Goal: Transaction & Acquisition: Download file/media

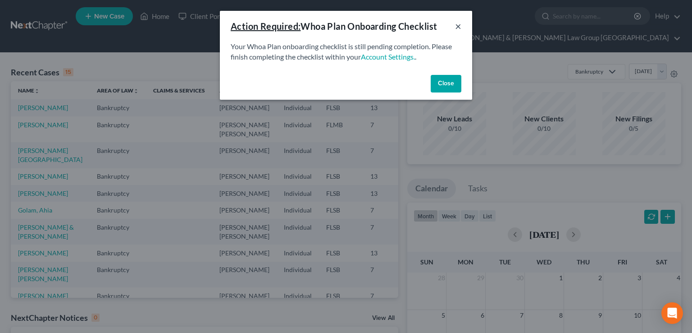
click at [457, 27] on button "×" at bounding box center [458, 26] width 6 height 11
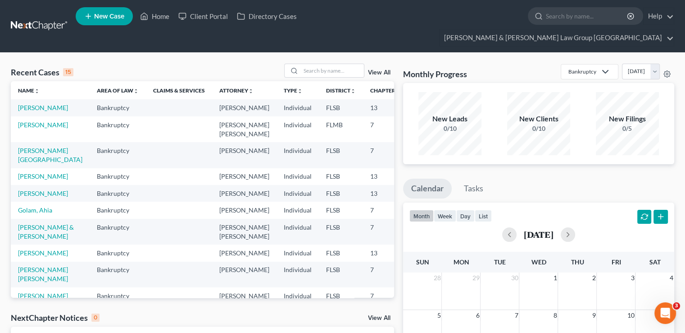
click at [37, 147] on td "[PERSON_NAME][GEOGRAPHIC_DATA]" at bounding box center [50, 155] width 79 height 26
click at [32, 152] on link "[PERSON_NAME][GEOGRAPHIC_DATA]" at bounding box center [50, 154] width 64 height 17
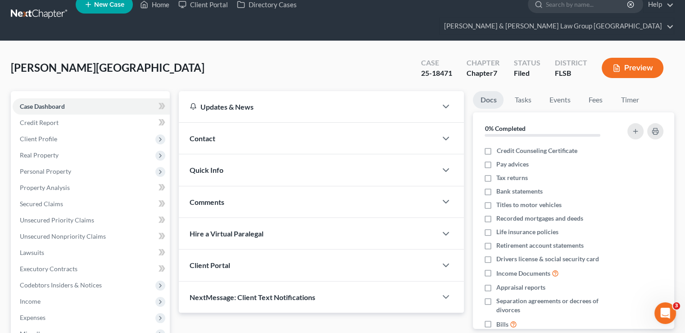
scroll to position [135, 0]
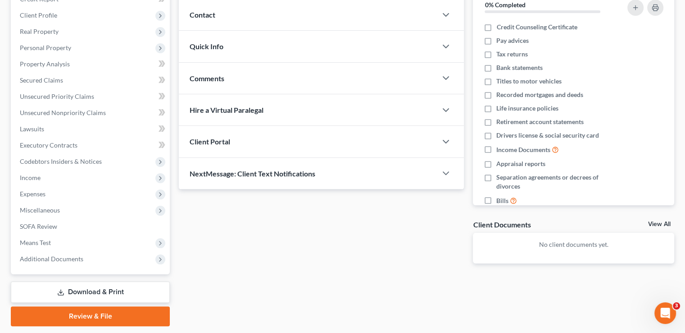
click at [97, 281] on link "Download & Print" at bounding box center [90, 291] width 159 height 21
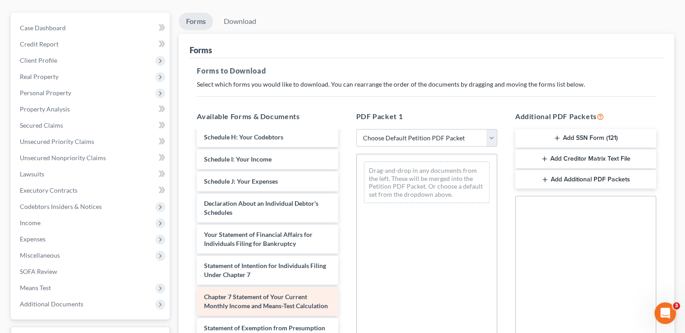
scroll to position [225, 0]
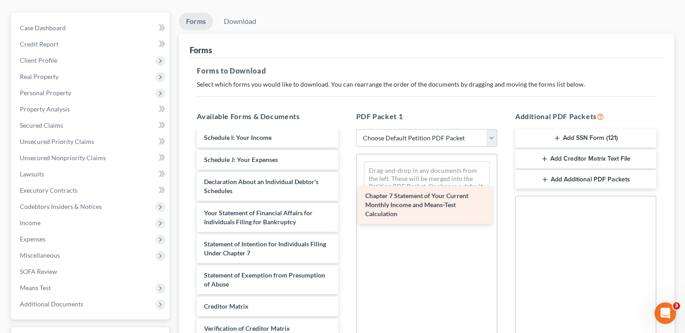
drag, startPoint x: 256, startPoint y: 262, endPoint x: 416, endPoint y: 194, distance: 173.7
click at [345, 194] on div "Chapter 7 Statement of Your Current Monthly Income and Means-Test Calculation V…" at bounding box center [267, 148] width 155 height 485
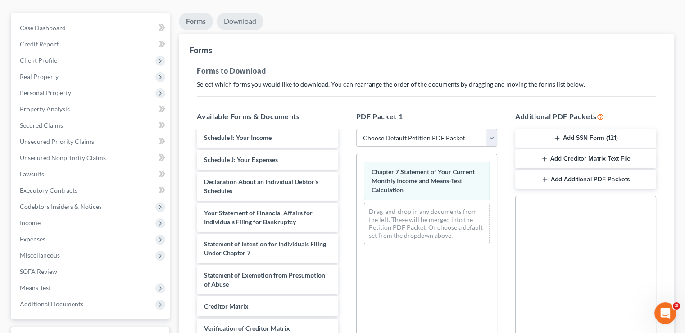
click at [247, 13] on link "Download" at bounding box center [240, 22] width 47 height 18
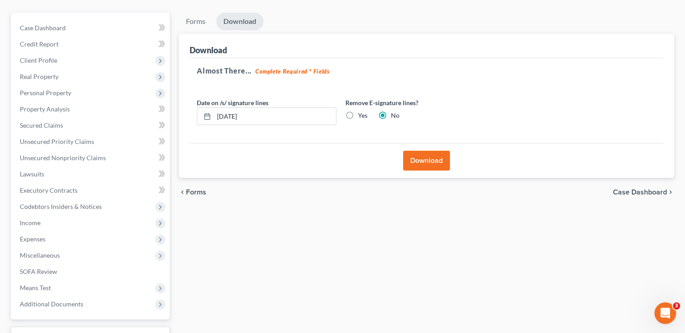
click at [455, 143] on div "Download" at bounding box center [427, 160] width 474 height 35
click at [436, 151] on button "Download" at bounding box center [426, 161] width 47 height 20
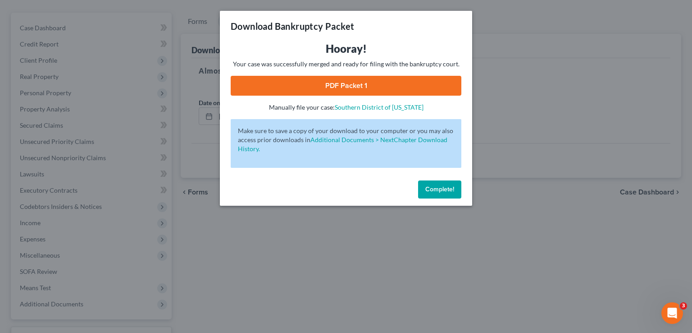
click at [349, 78] on link "PDF Packet 1" at bounding box center [346, 86] width 231 height 20
click at [442, 191] on span "Complete!" at bounding box center [439, 189] width 29 height 8
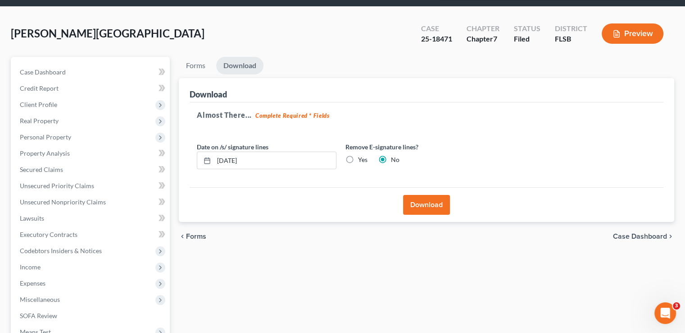
scroll to position [0, 0]
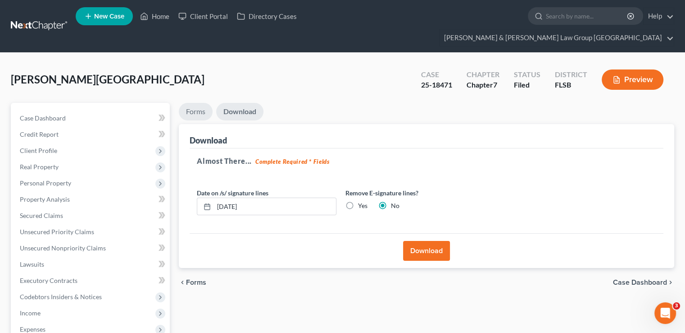
click at [201, 103] on link "Forms" at bounding box center [196, 112] width 34 height 18
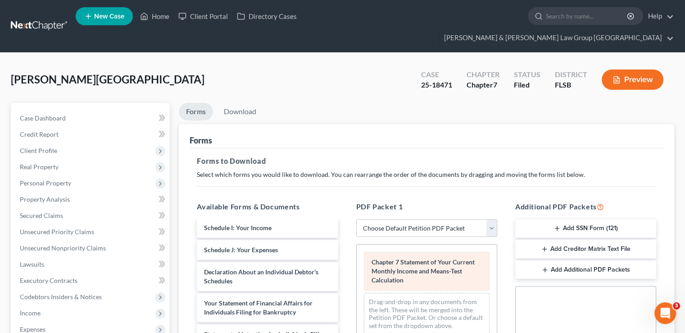
click at [357, 272] on div "Chapter 7 Statement of Your Current Monthly Income and Means-Test Calculation D…" at bounding box center [427, 292] width 140 height 97
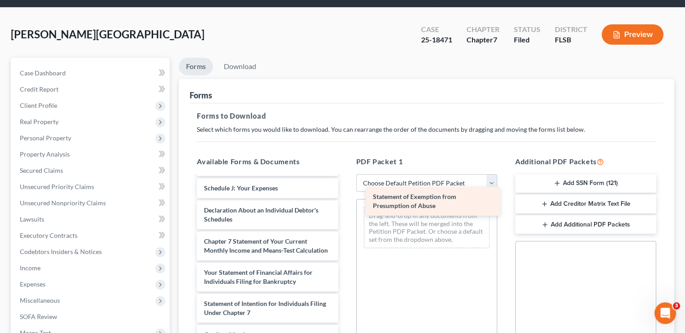
scroll to position [251, 0]
drag, startPoint x: 255, startPoint y: 288, endPoint x: 425, endPoint y: 195, distance: 193.6
click at [345, 195] on div "Statement of Exemption from Presumption of Abuse Voluntary Petition for Individ…" at bounding box center [267, 176] width 155 height 485
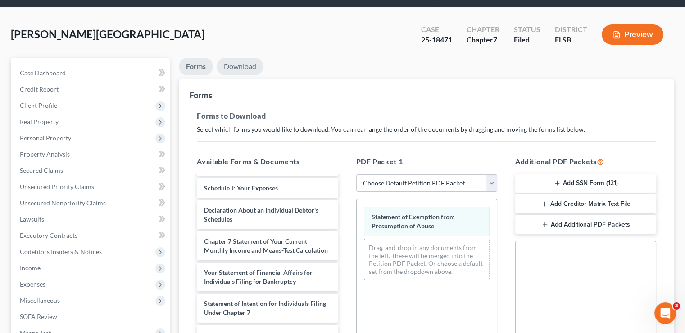
click at [246, 58] on link "Download" at bounding box center [240, 67] width 47 height 18
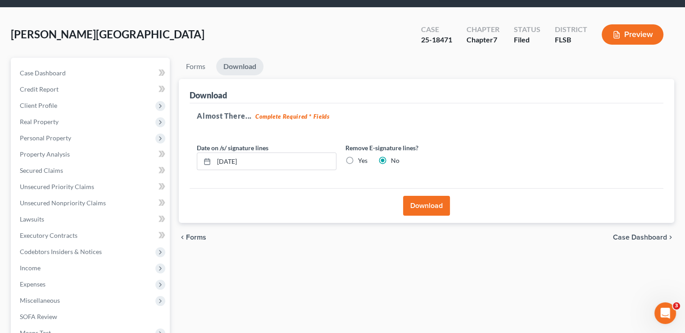
click at [429, 196] on button "Download" at bounding box center [426, 206] width 47 height 20
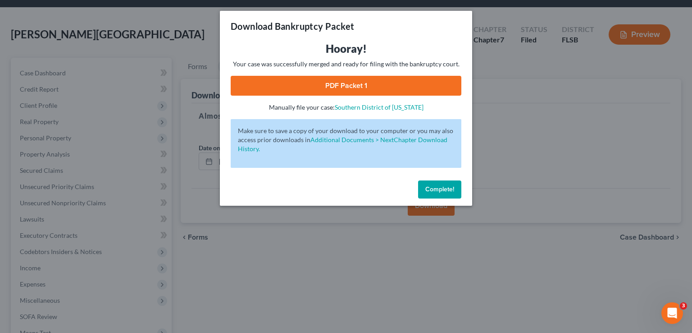
click at [356, 89] on link "PDF Packet 1" at bounding box center [346, 86] width 231 height 20
click at [436, 185] on span "Complete!" at bounding box center [439, 189] width 29 height 8
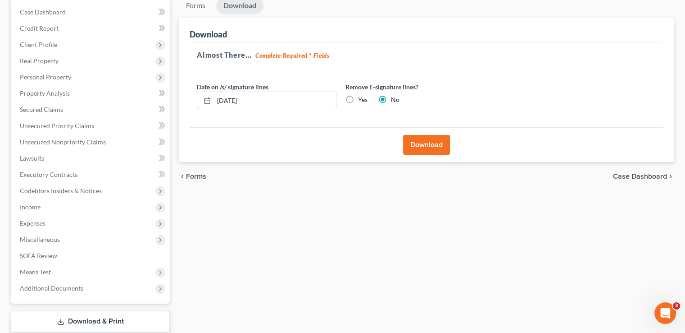
scroll to position [90, 0]
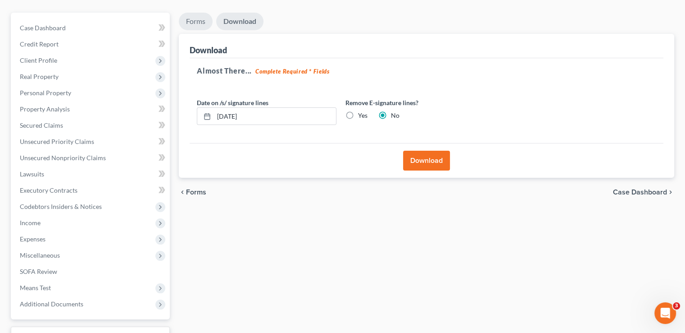
click at [202, 13] on link "Forms" at bounding box center [196, 22] width 34 height 18
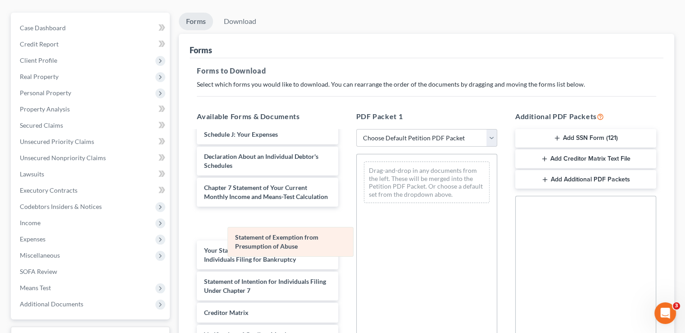
drag, startPoint x: 417, startPoint y: 145, endPoint x: 272, endPoint y: 232, distance: 168.8
click at [357, 210] on div "Statement of Exemption from Presumption of Abuse Statement of Exemption from Pr…" at bounding box center [427, 182] width 140 height 56
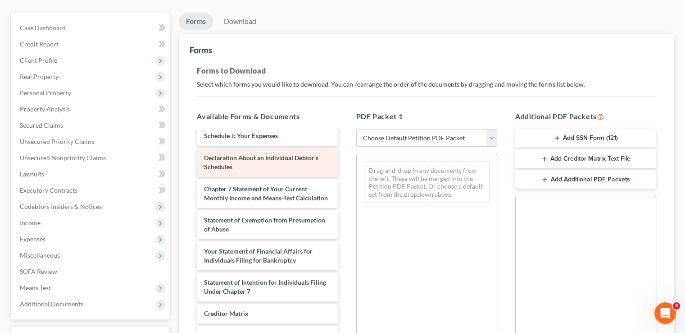
scroll to position [251, 0]
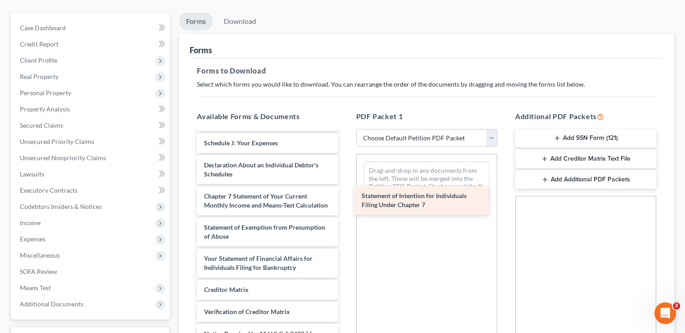
drag, startPoint x: 256, startPoint y: 273, endPoint x: 413, endPoint y: 186, distance: 179.5
click at [345, 186] on div "Statement of Intention for Individuals Filing Under Chapter 7 Voluntary Petitio…" at bounding box center [267, 131] width 155 height 485
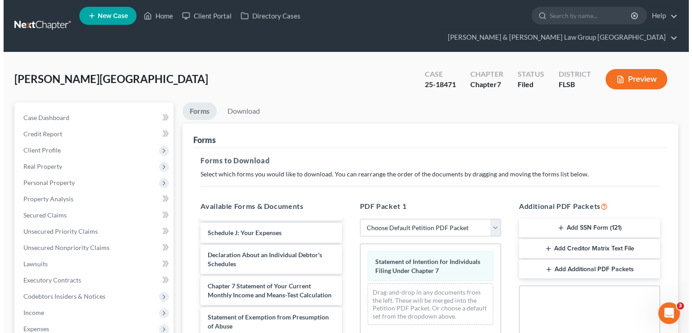
scroll to position [0, 0]
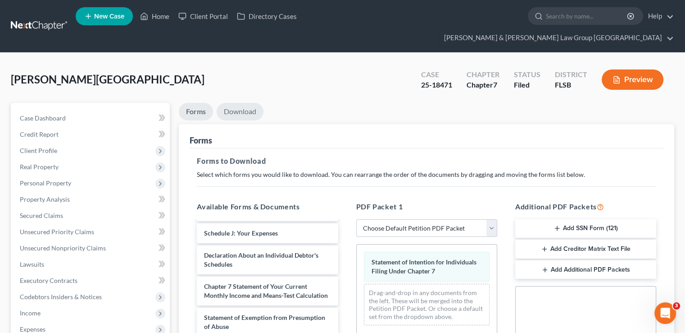
click at [248, 103] on link "Download" at bounding box center [240, 112] width 47 height 18
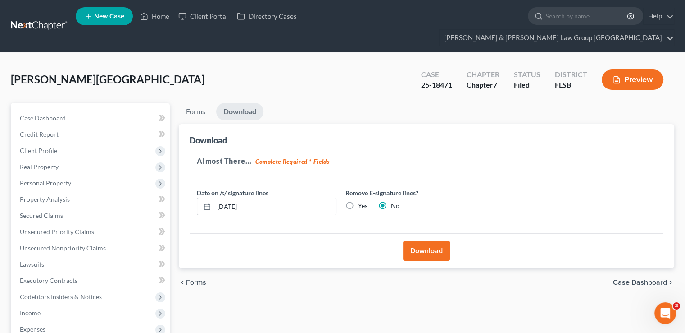
click at [423, 241] on button "Download" at bounding box center [426, 251] width 47 height 20
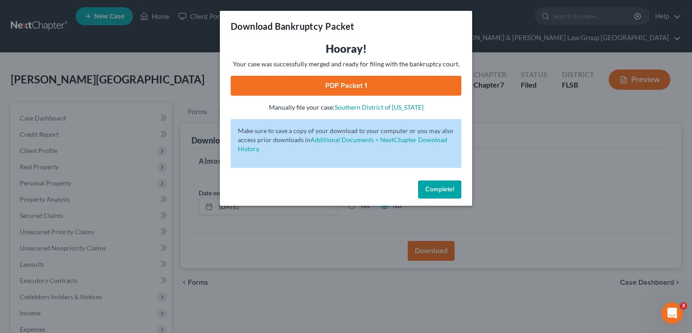
click at [416, 86] on link "PDF Packet 1" at bounding box center [346, 86] width 231 height 20
